Goal: Task Accomplishment & Management: Use online tool/utility

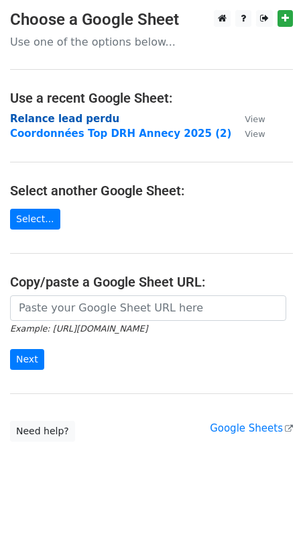
click at [28, 122] on strong "Relance lead perdu" at bounding box center [64, 119] width 109 height 12
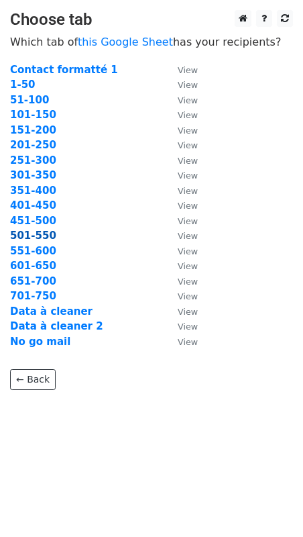
click at [30, 237] on strong "501-550" at bounding box center [33, 235] width 46 height 12
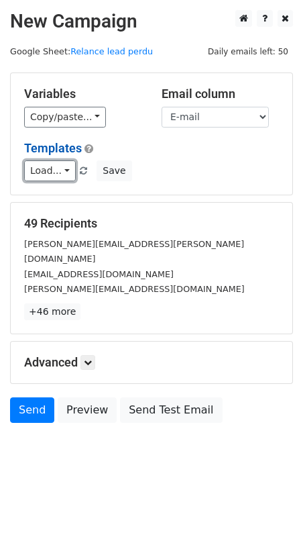
click at [54, 170] on link "Load..." at bounding box center [50, 170] width 52 height 21
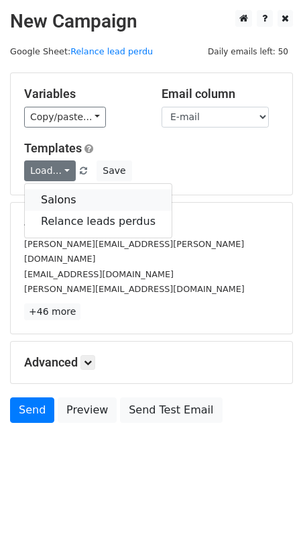
click at [58, 201] on link "Salons" at bounding box center [98, 199] width 147 height 21
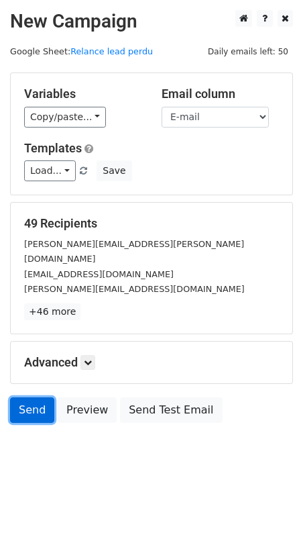
click at [33, 397] on link "Send" at bounding box center [32, 409] width 44 height 25
click at [32, 397] on link "Send" at bounding box center [32, 409] width 44 height 25
